Goal: Information Seeking & Learning: Learn about a topic

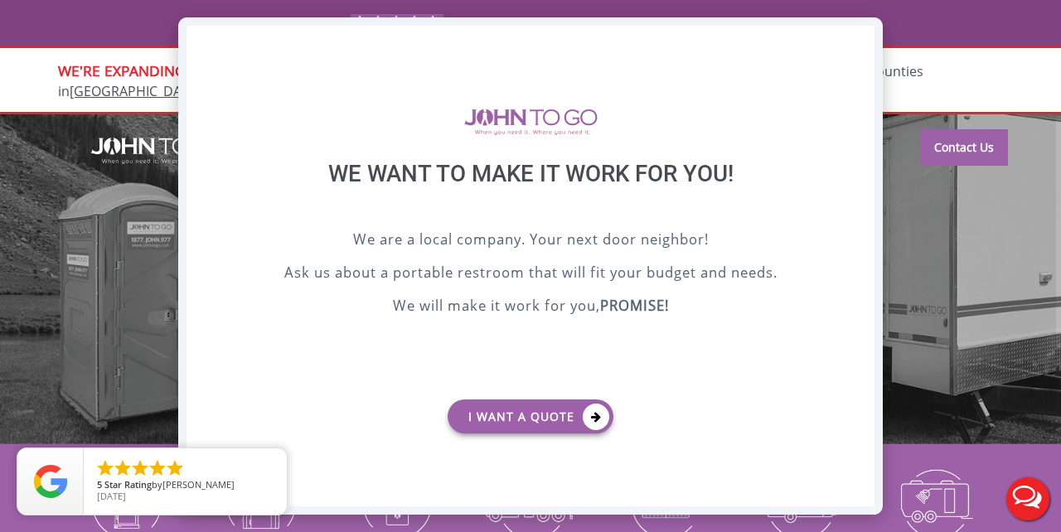
click at [861, 46] on div "X" at bounding box center [862, 40] width 26 height 28
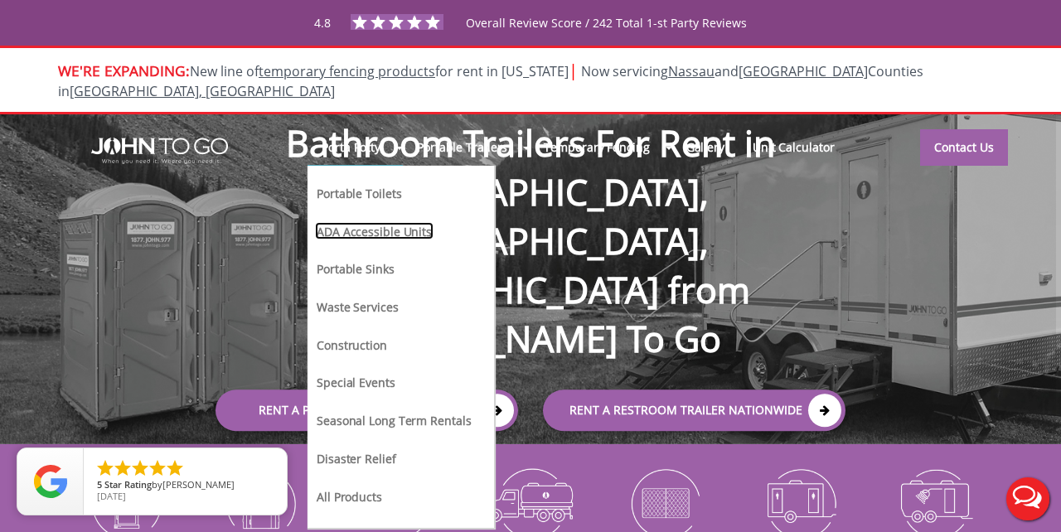
click at [366, 222] on link "ADA Accessible Units" at bounding box center [374, 230] width 119 height 17
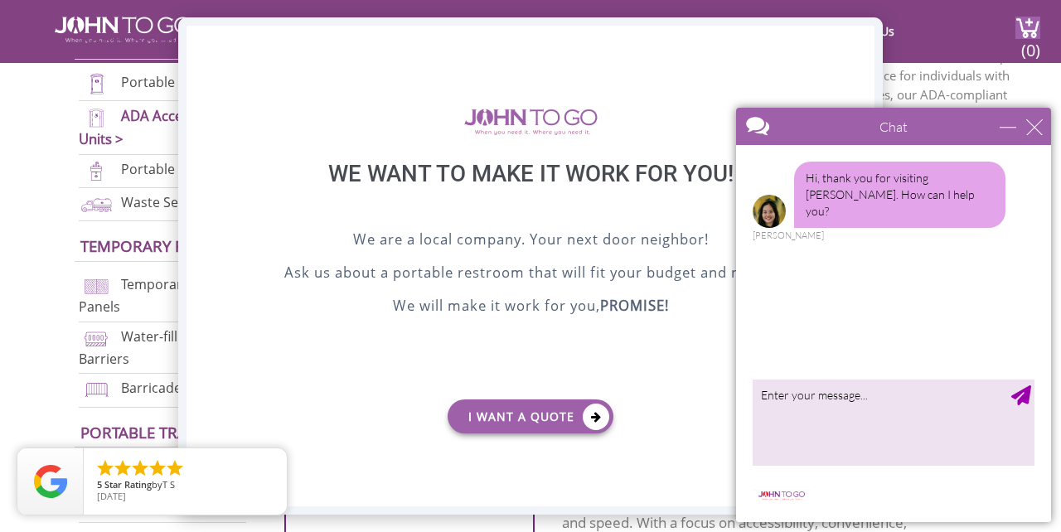
click at [868, 44] on div "X" at bounding box center [862, 40] width 26 height 28
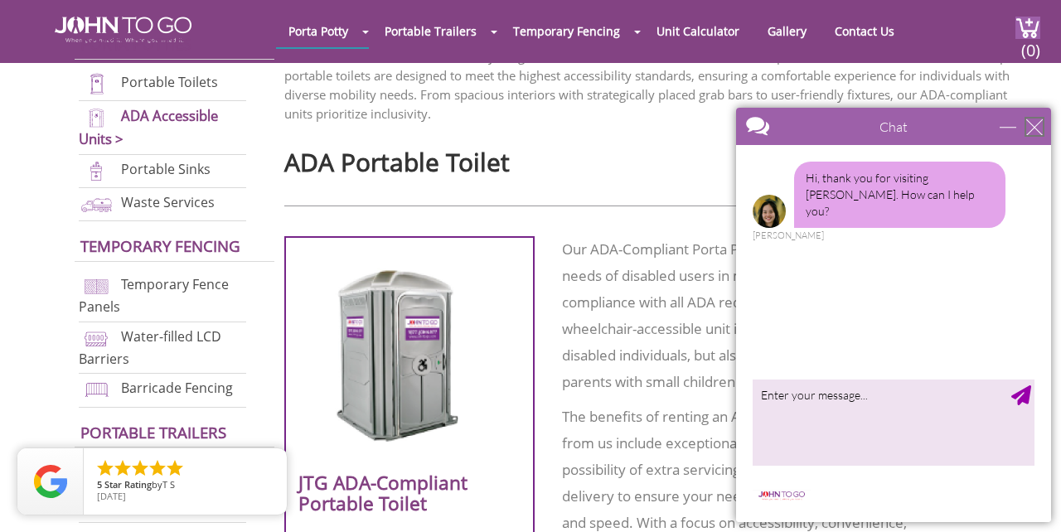
click at [1039, 130] on div "close" at bounding box center [1034, 127] width 17 height 17
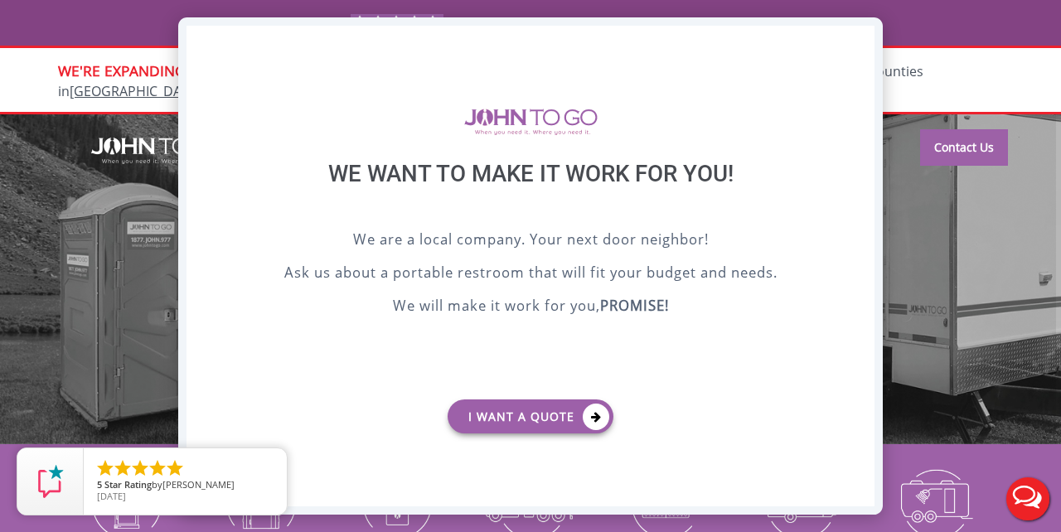
click at [873, 35] on div "X" at bounding box center [862, 40] width 26 height 28
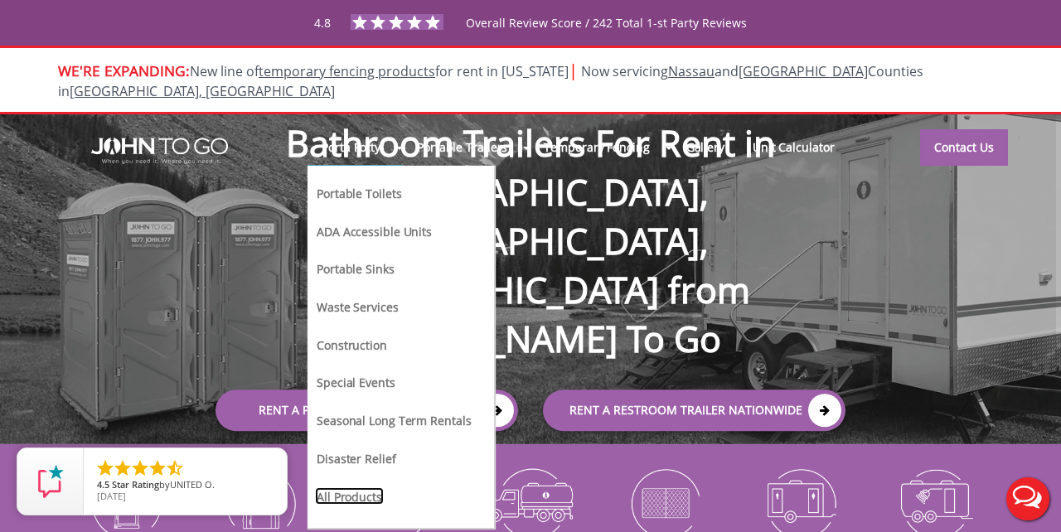
click at [370, 488] on link "All Products" at bounding box center [349, 496] width 69 height 17
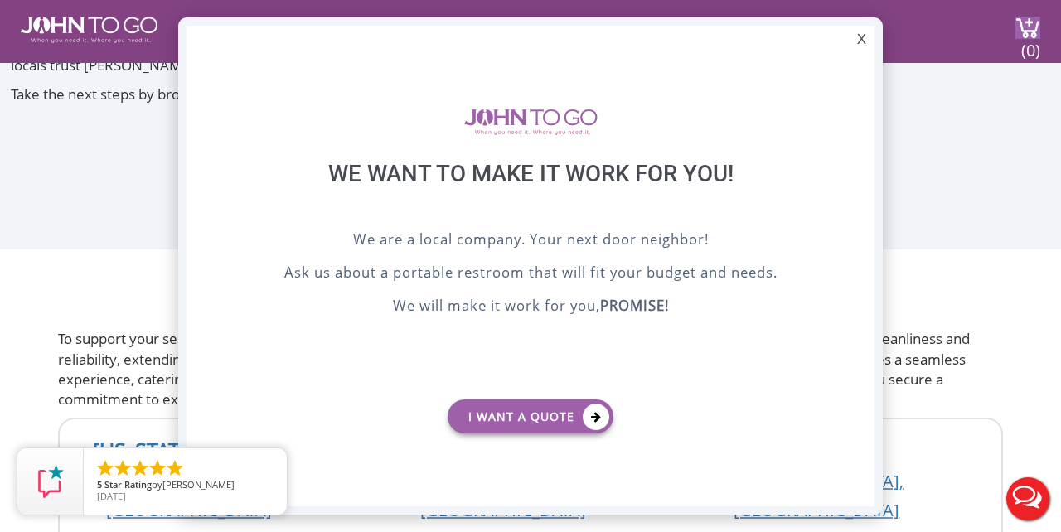
click at [54, 25] on div at bounding box center [530, 266] width 1061 height 532
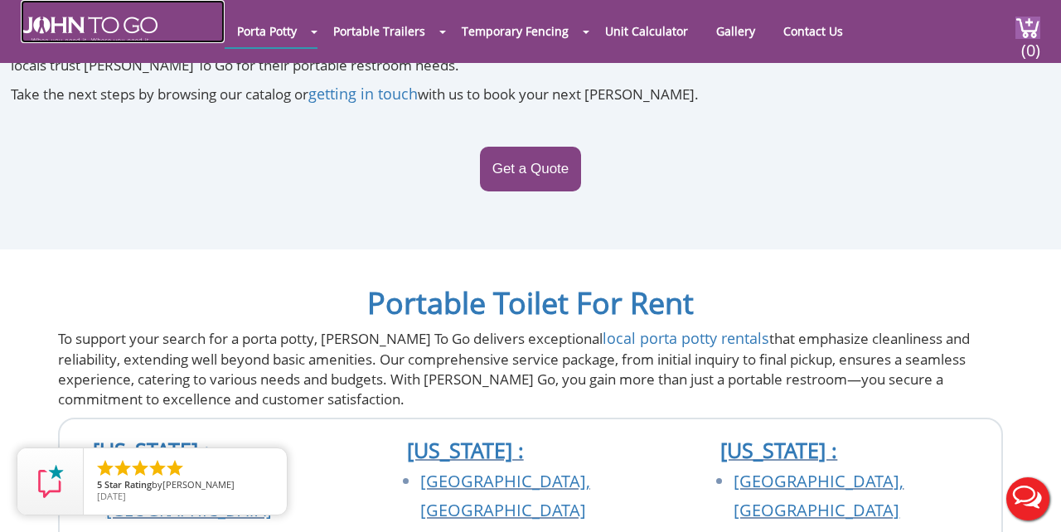
click at [123, 32] on img at bounding box center [89, 30] width 137 height 27
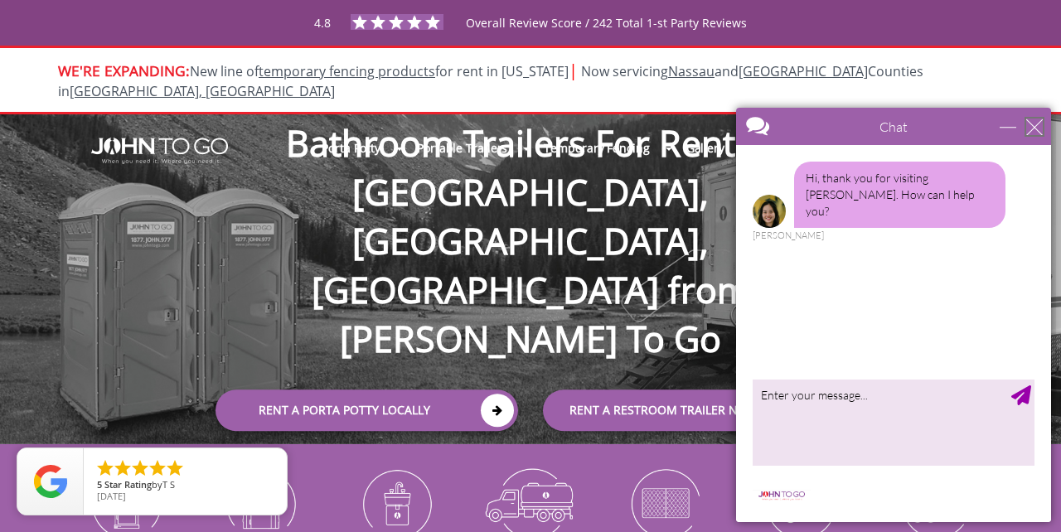
click at [1038, 128] on div "close" at bounding box center [1034, 127] width 17 height 17
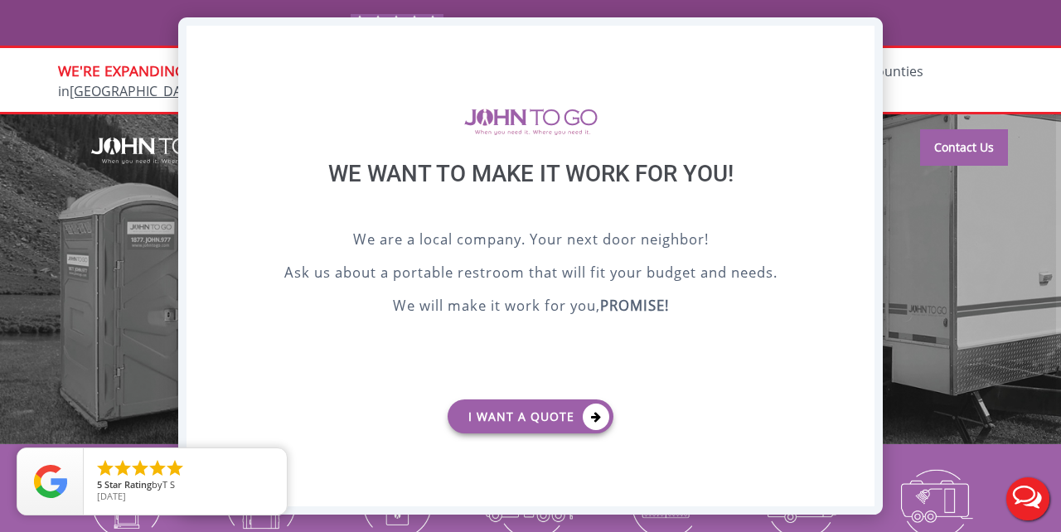
click at [862, 30] on div "X" at bounding box center [862, 40] width 26 height 28
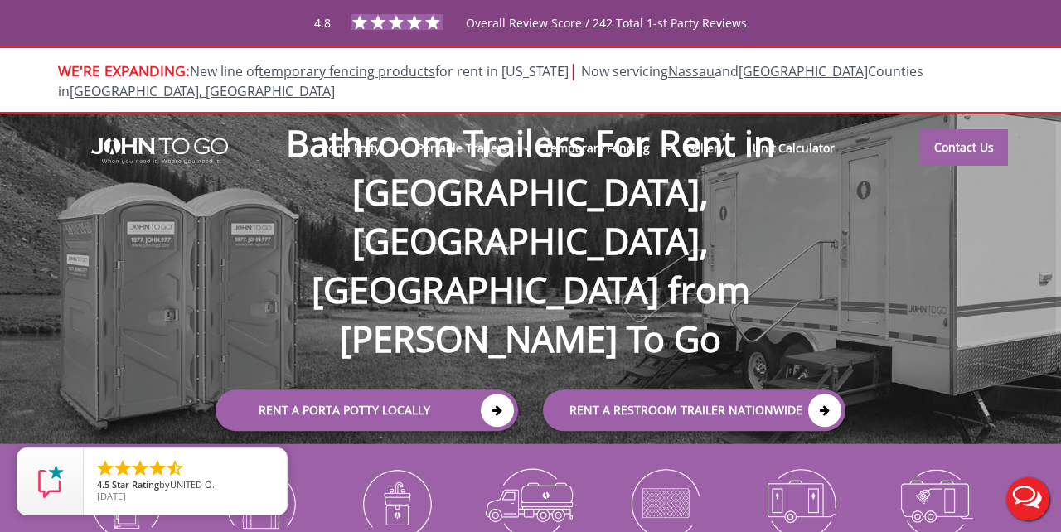
click at [152, 293] on div "Porta Potty Portable Toilets ADA Accessible Units Portable Sinks Waste Services…" at bounding box center [530, 279] width 1061 height 330
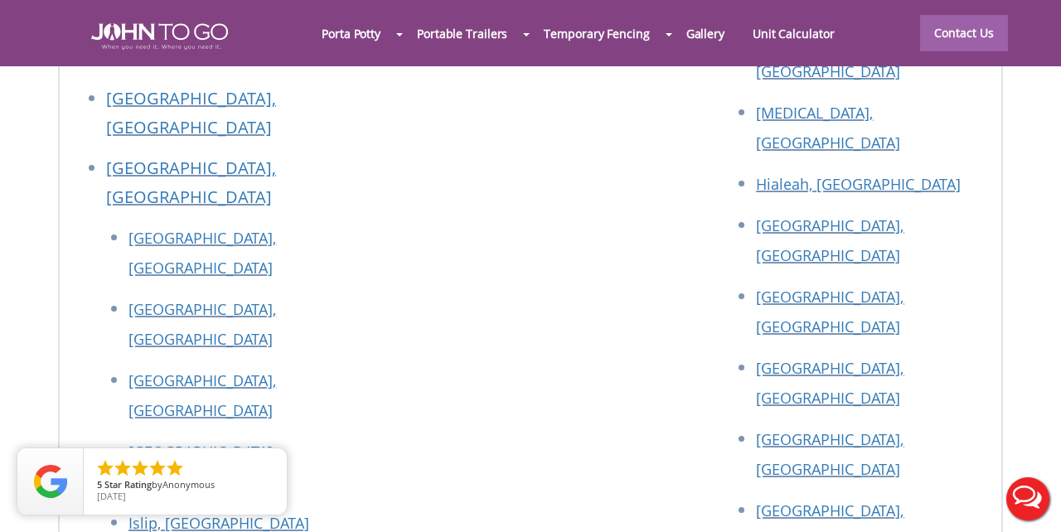
scroll to position [7051, 0]
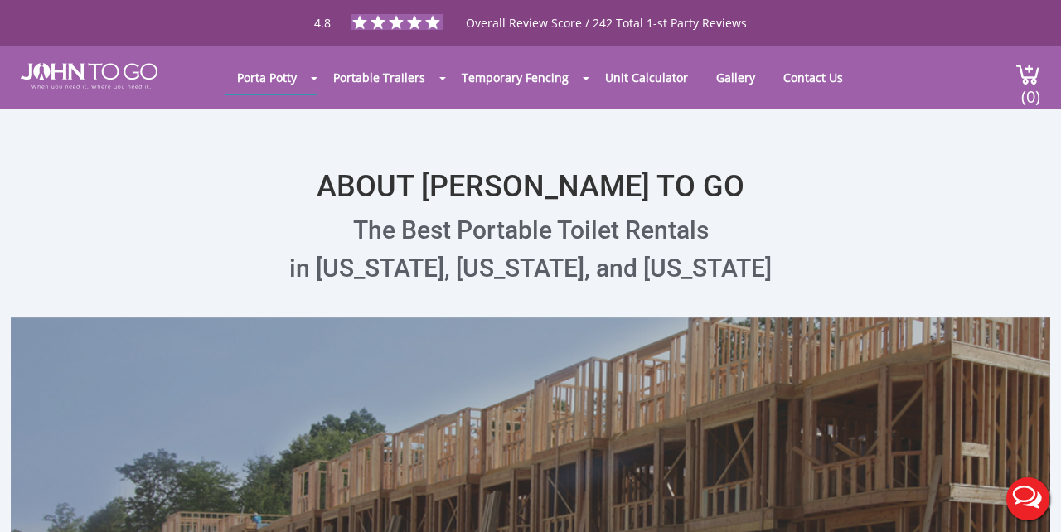
scroll to position [11, 0]
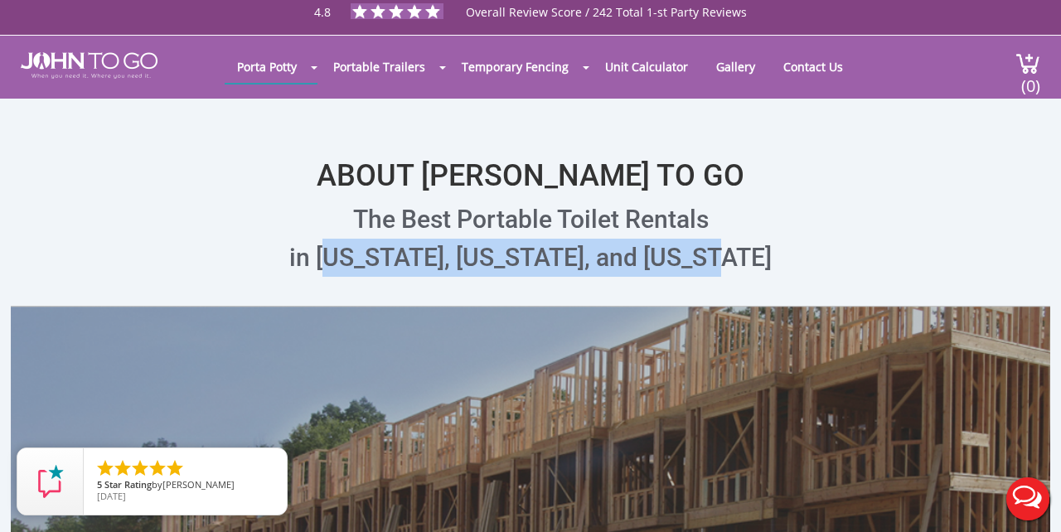
drag, startPoint x: 357, startPoint y: 261, endPoint x: 730, endPoint y: 264, distance: 373.1
click at [741, 264] on p "The Best Portable Toilet Rentals in New York, New Jersey, and Florida" at bounding box center [531, 239] width 1040 height 76
copy p "New York, New Jersey, and Florida"
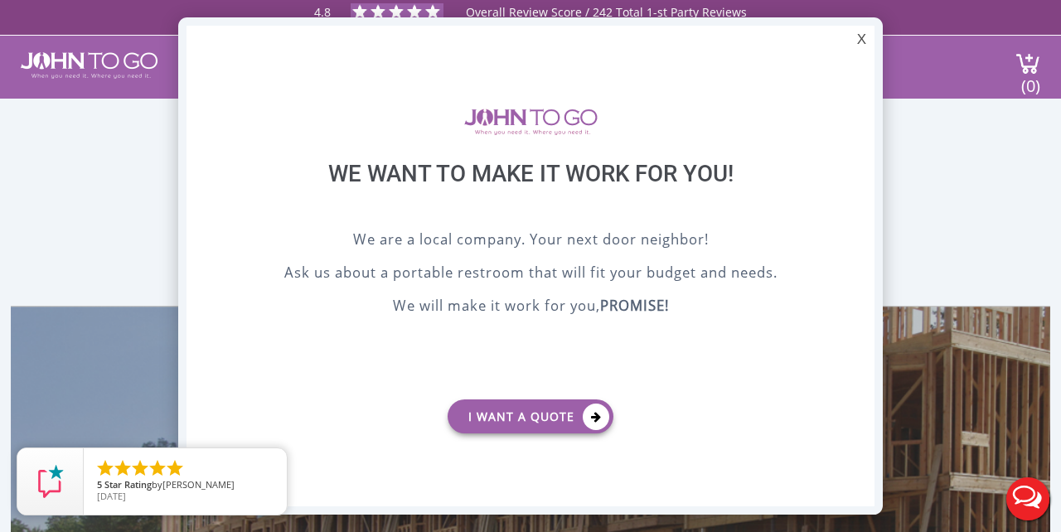
scroll to position [0, 0]
click at [861, 45] on div "X" at bounding box center [862, 40] width 26 height 28
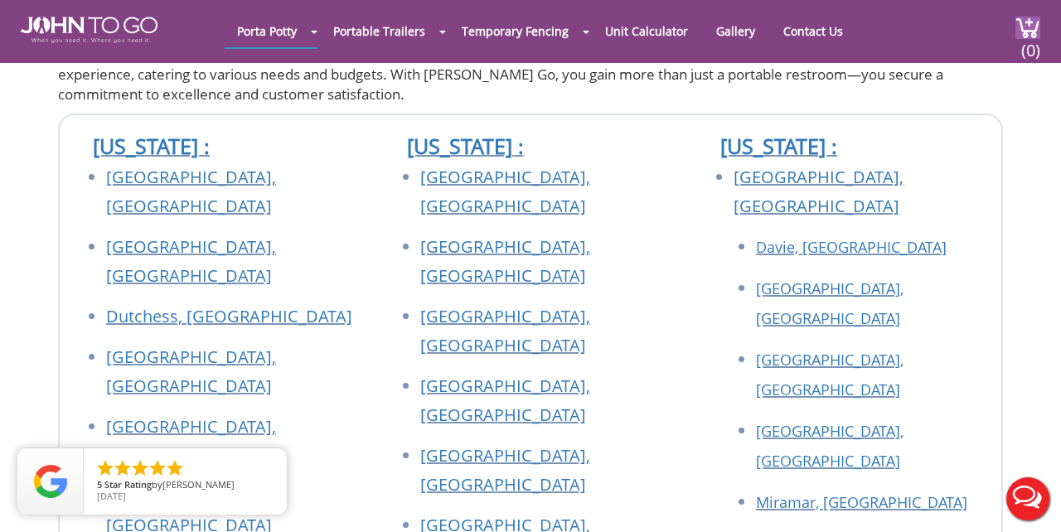
scroll to position [2600, 0]
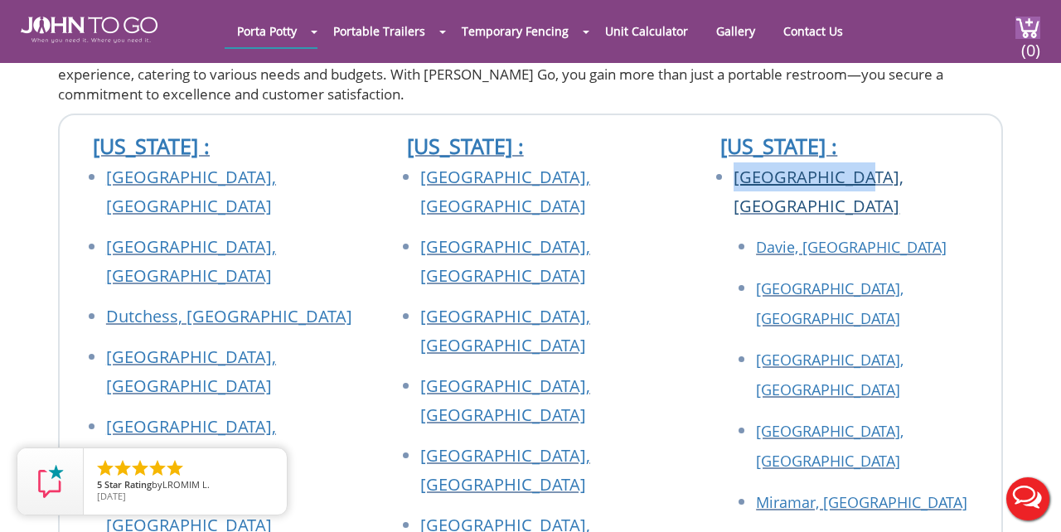
drag, startPoint x: 730, startPoint y: 180, endPoint x: 856, endPoint y: 177, distance: 125.2
copy link "Broward County"
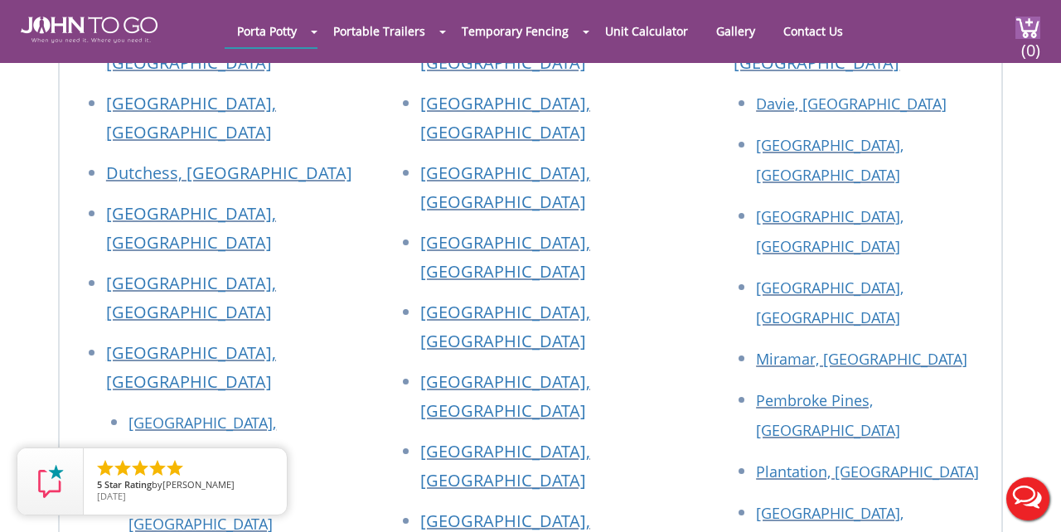
scroll to position [2881, 0]
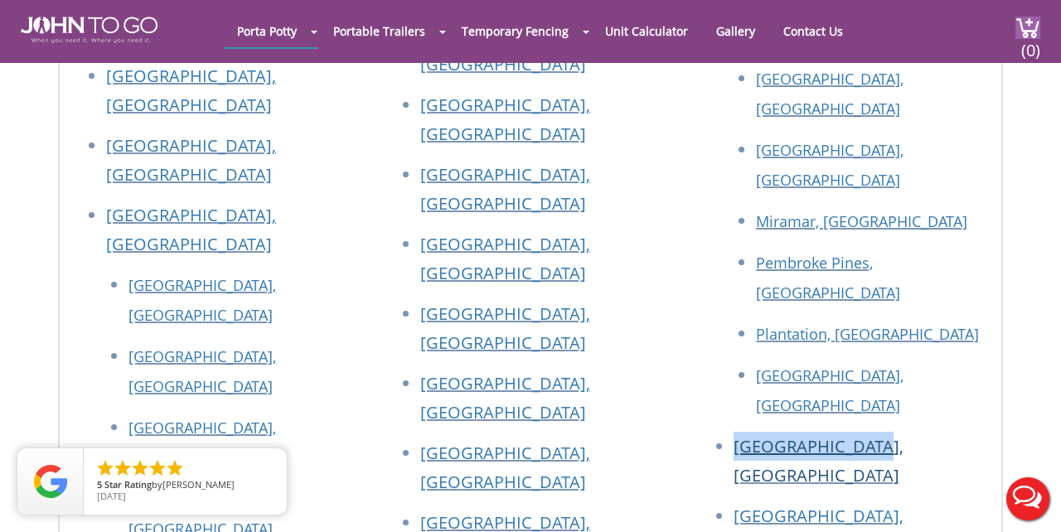
drag, startPoint x: 729, startPoint y: 265, endPoint x: 862, endPoint y: 274, distance: 133.7
copy link "[GEOGRAPHIC_DATA]"
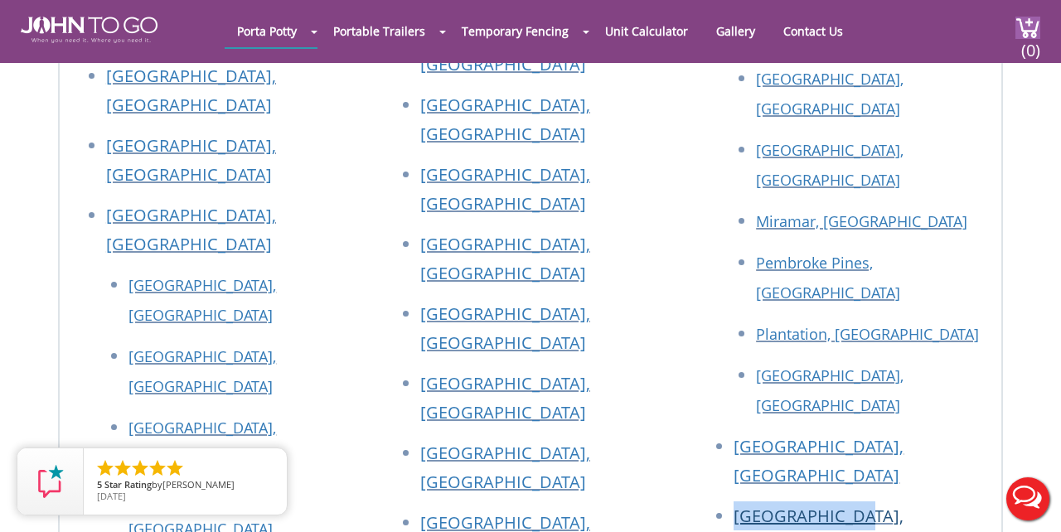
drag, startPoint x: 729, startPoint y: 313, endPoint x: 843, endPoint y: 315, distance: 114.4
copy link "[GEOGRAPHIC_DATA]"
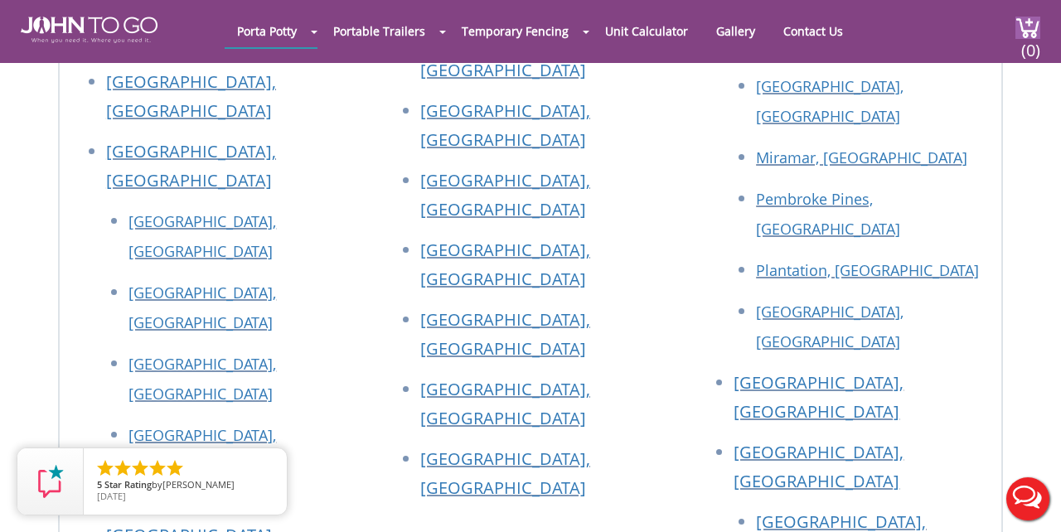
drag, startPoint x: 729, startPoint y: 332, endPoint x: 820, endPoint y: 336, distance: 91.3
copy link "[GEOGRAPHIC_DATA]"
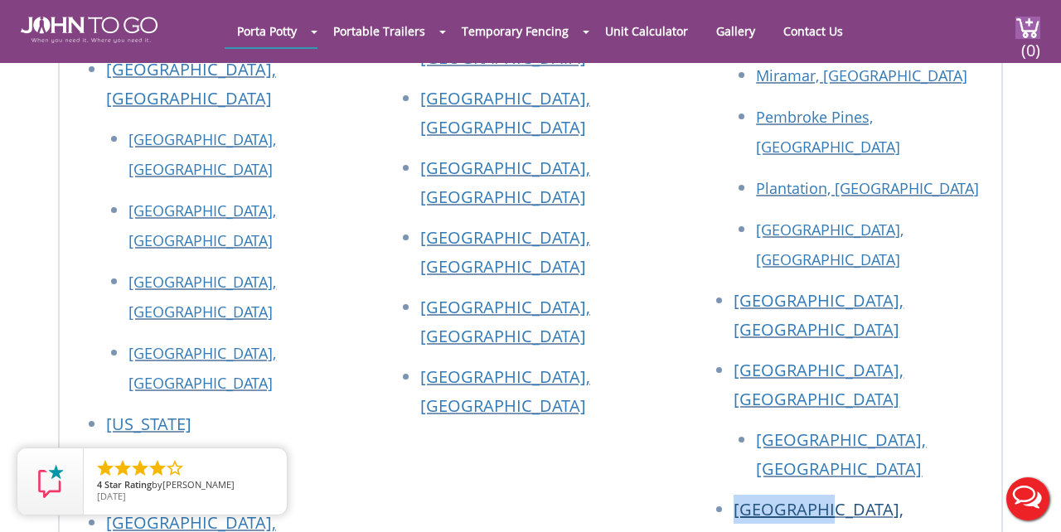
scroll to position [3047, 0]
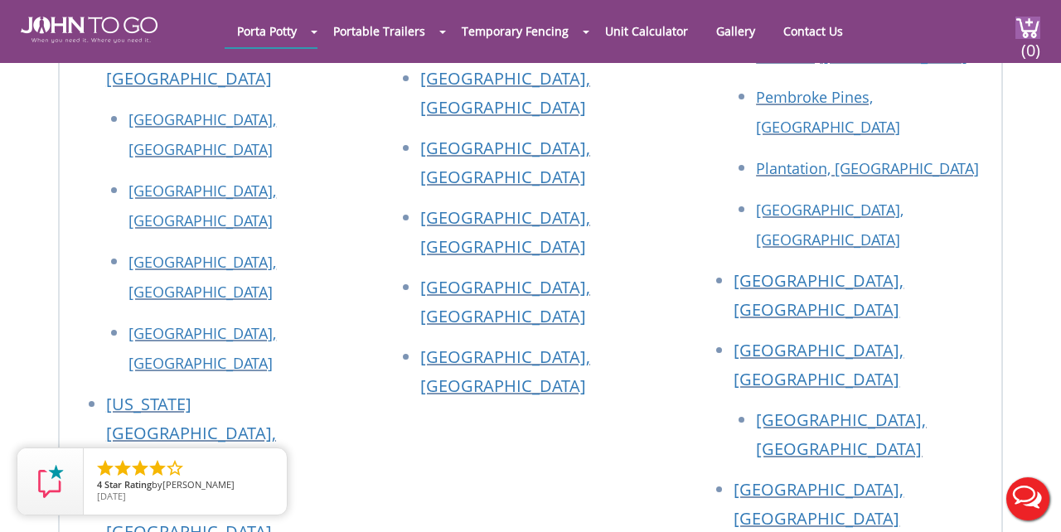
drag, startPoint x: 729, startPoint y: 345, endPoint x: 823, endPoint y: 358, distance: 95.4
copy link "Miami Dade"
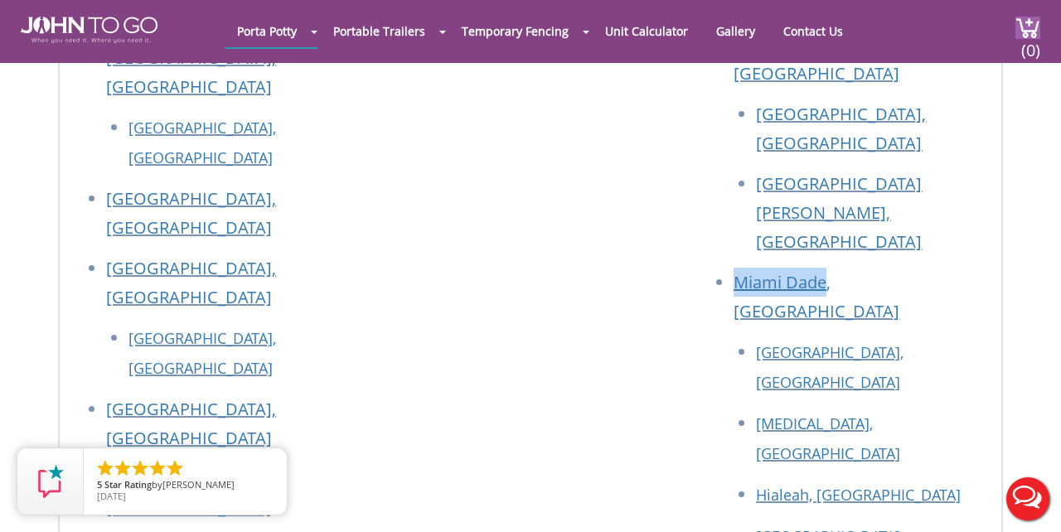
scroll to position [3499, 0]
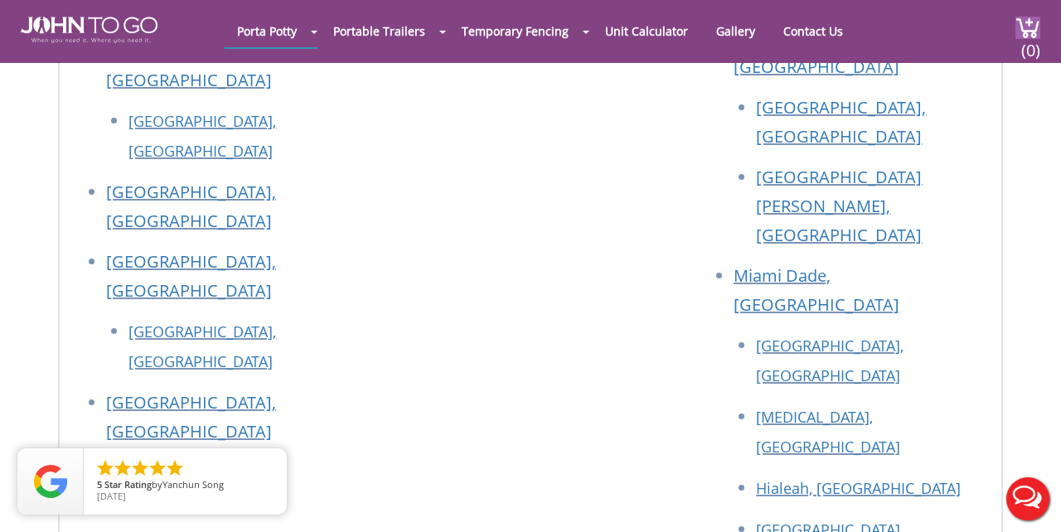
drag, startPoint x: 731, startPoint y: 314, endPoint x: 881, endPoint y: 317, distance: 150.1
click at [881, 317] on ul "Broward County, FL Davie, FL Deerfield Beach, FL Fort Lauderdale, FL Hollywood,…" at bounding box center [844, 342] width 281 height 2156
copy li "Palm Beach County"
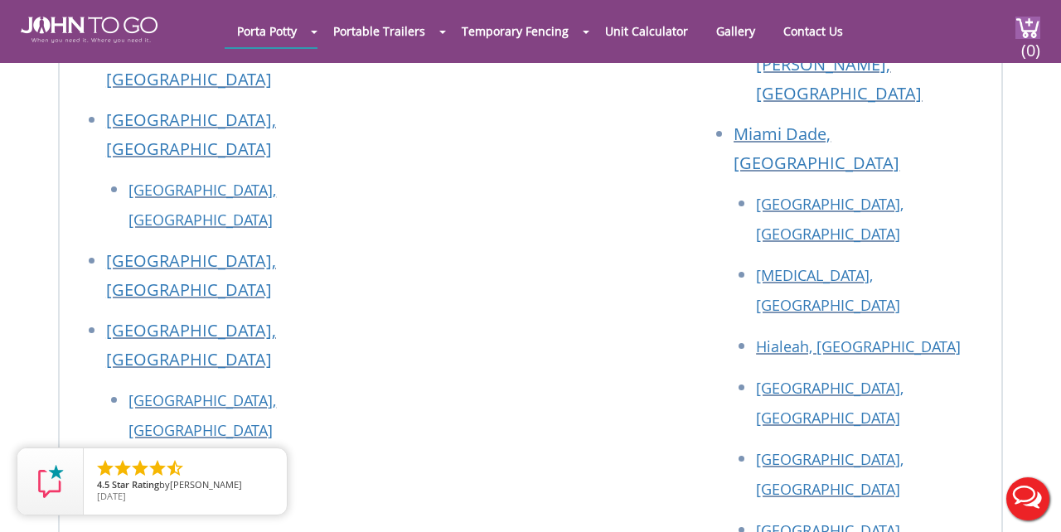
scroll to position [3644, 0]
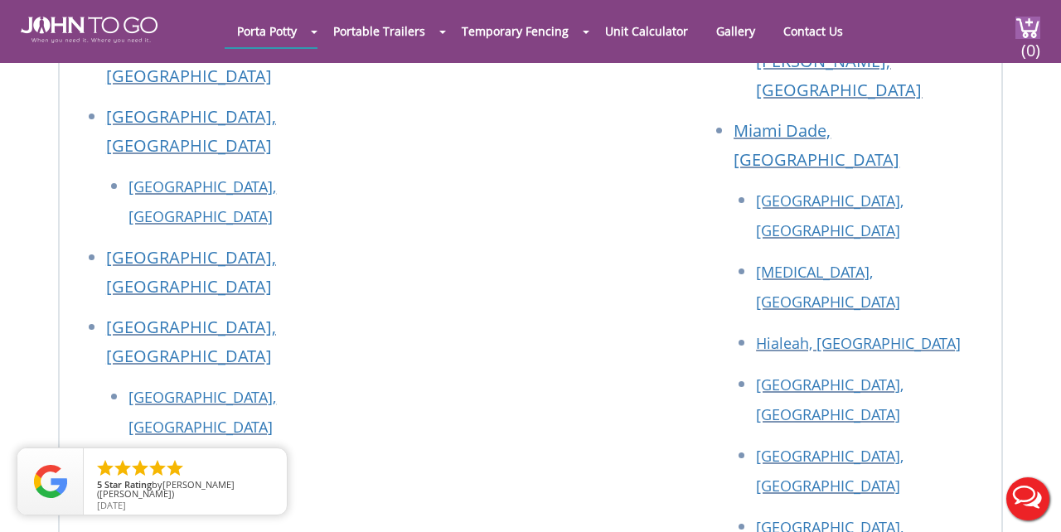
drag, startPoint x: 732, startPoint y: 331, endPoint x: 859, endPoint y: 337, distance: 127.0
click at [859, 337] on ul "Broward County, FL Davie, FL Deerfield Beach, FL Fort Lauderdale, FL Hollywood,…" at bounding box center [844, 197] width 281 height 2156
copy link "[GEOGRAPHIC_DATA]"
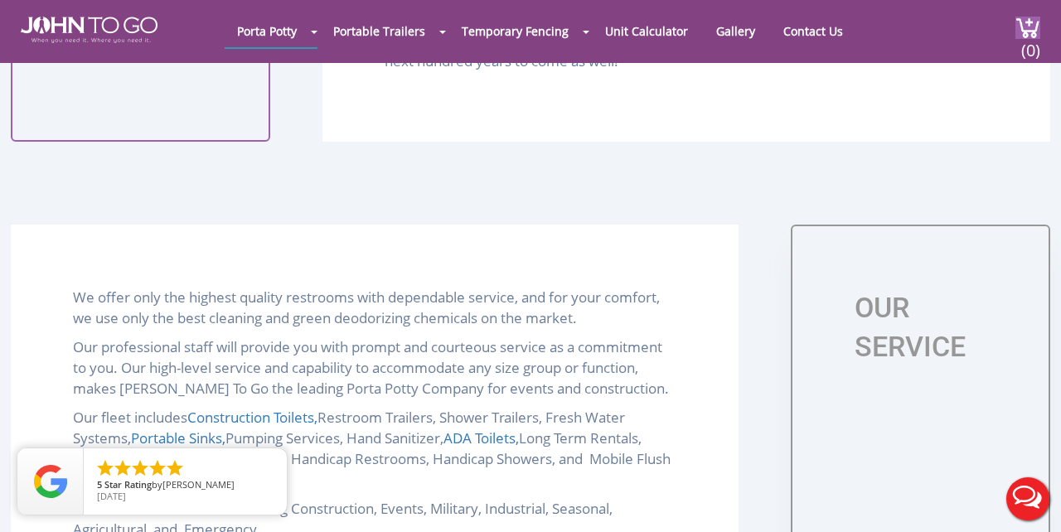
scroll to position [987, 0]
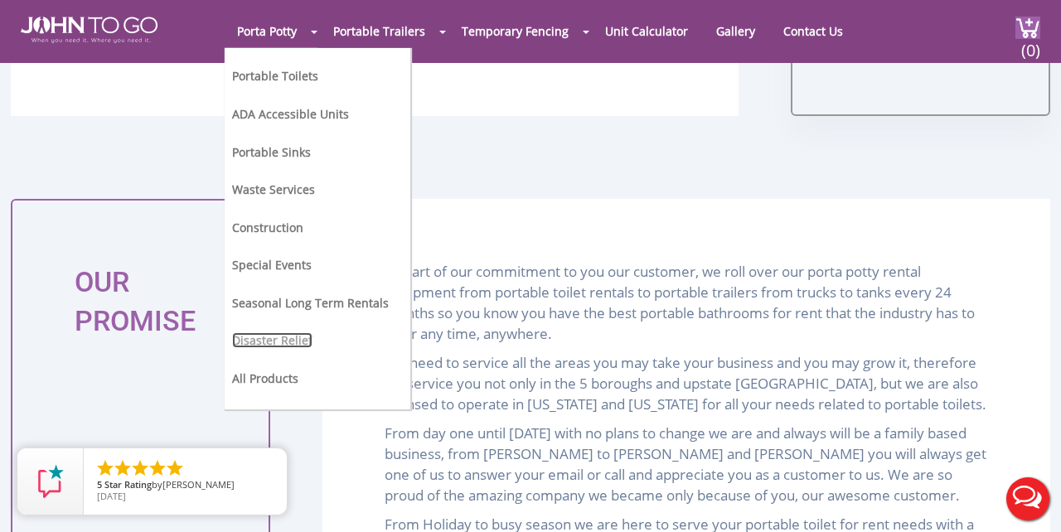
click at [299, 336] on link "Disaster Relief" at bounding box center [272, 340] width 80 height 16
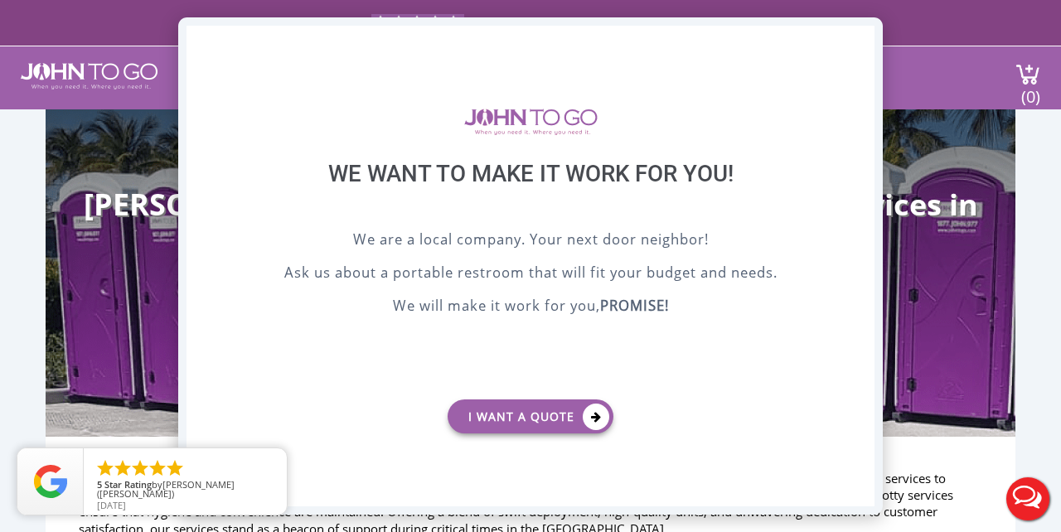
click at [858, 37] on div "X" at bounding box center [862, 40] width 26 height 28
